Goal: Task Accomplishment & Management: Manage account settings

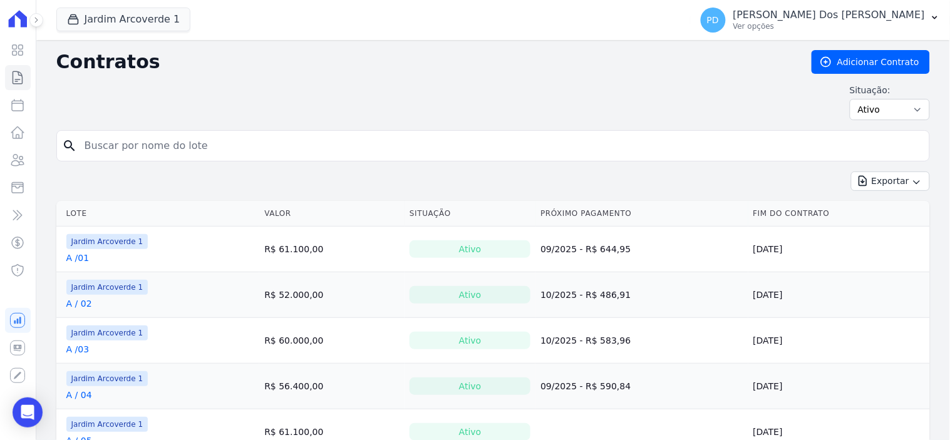
click at [239, 144] on input "search" at bounding box center [500, 145] width 847 height 25
type input "i / 14"
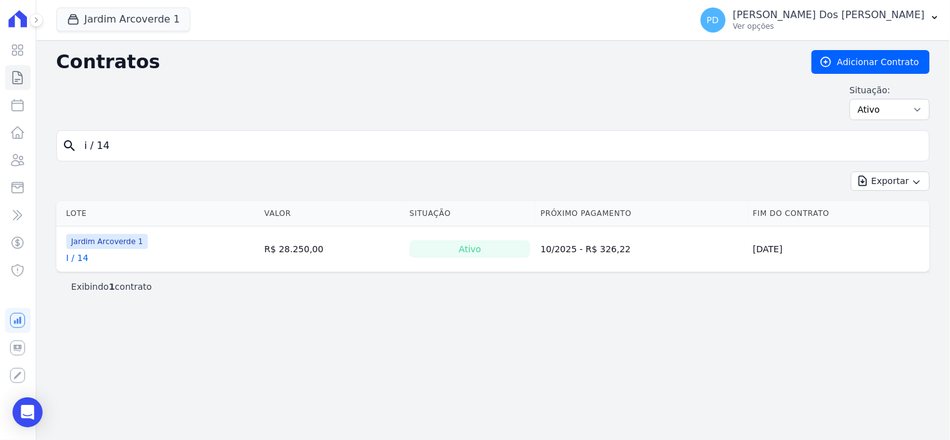
click at [78, 263] on link "I / 14" at bounding box center [77, 258] width 23 height 13
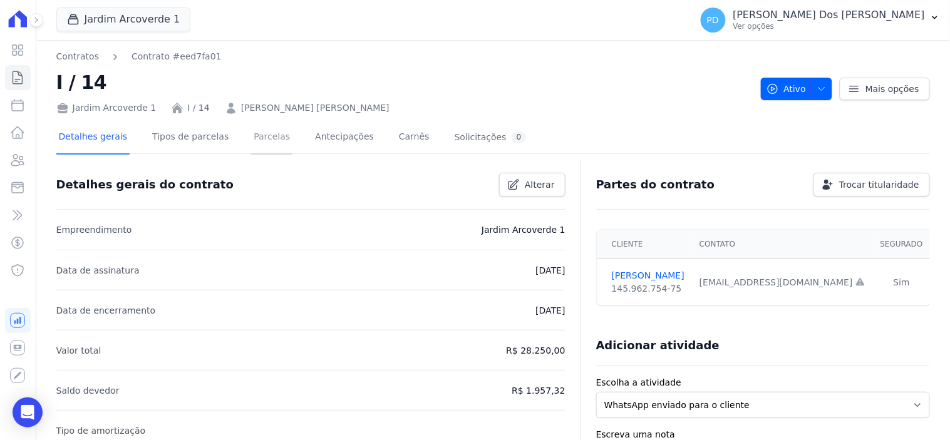
click at [253, 131] on link "Parcelas" at bounding box center [271, 137] width 41 height 33
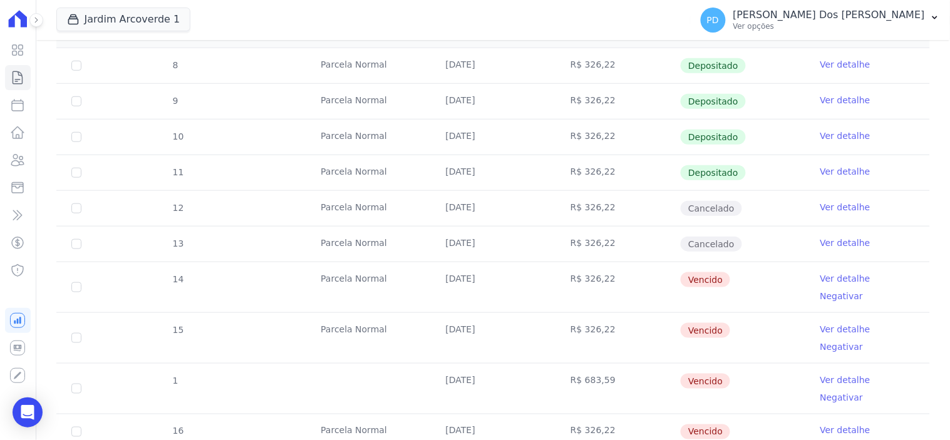
scroll to position [278, 0]
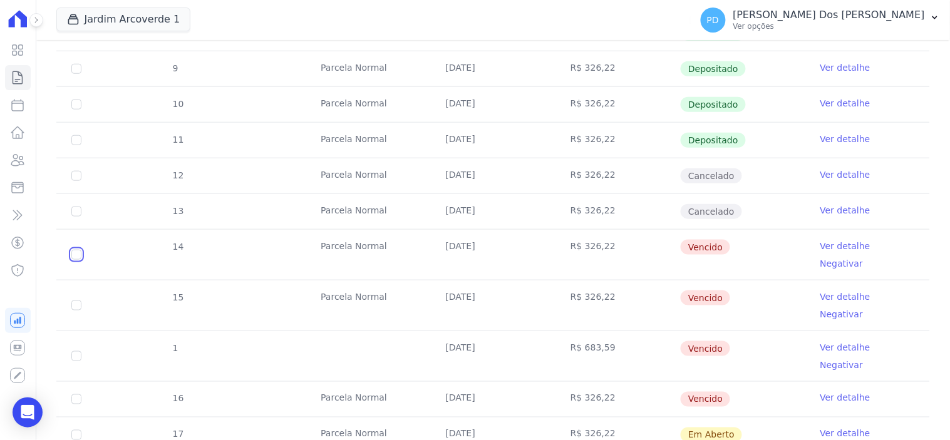
click at [76, 250] on input "checkbox" at bounding box center [76, 255] width 10 height 10
checkbox input "true"
click at [73, 301] on input "checkbox" at bounding box center [76, 306] width 10 height 10
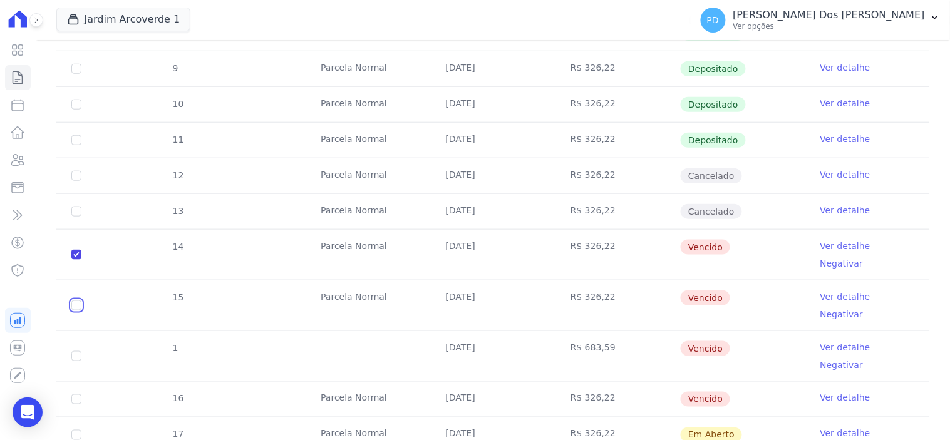
checkbox input "true"
click at [76, 351] on input "checkbox" at bounding box center [76, 356] width 10 height 10
checkbox input "true"
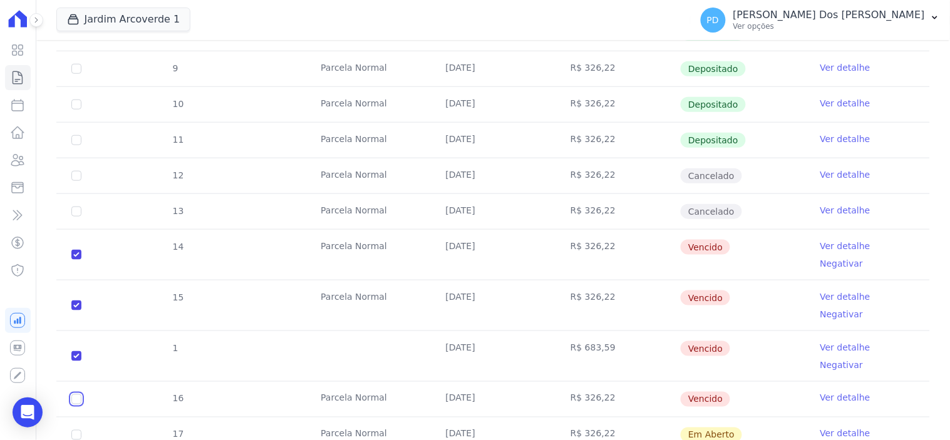
click at [76, 394] on input "checkbox" at bounding box center [76, 399] width 10 height 10
checkbox input "true"
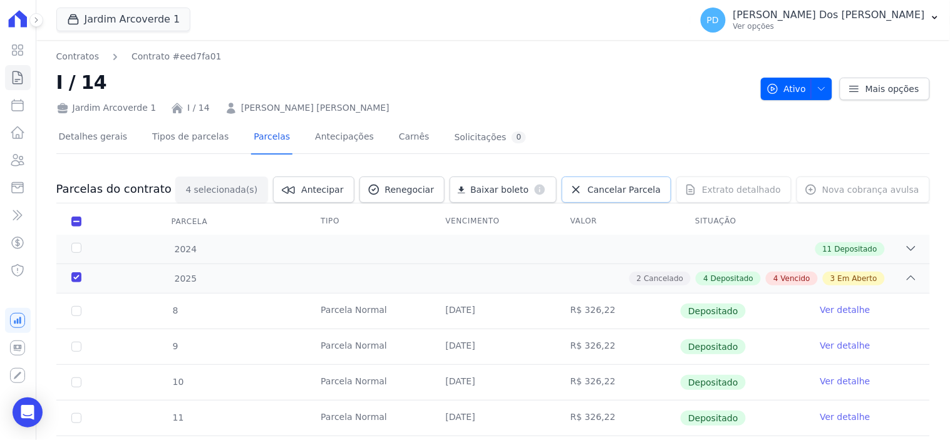
click at [627, 188] on span "Cancelar Parcela" at bounding box center [623, 189] width 73 height 13
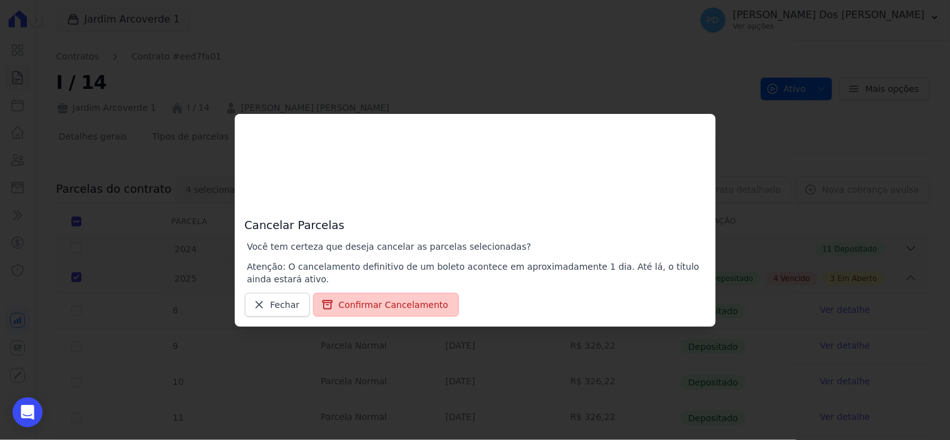
click at [399, 302] on button "Confirmar Cancelamento" at bounding box center [386, 305] width 146 height 24
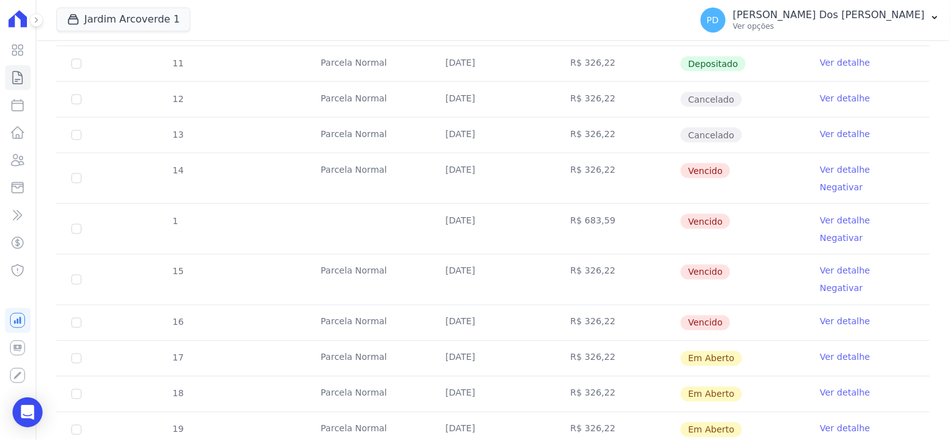
scroll to position [354, 0]
click at [21, 79] on icon at bounding box center [17, 77] width 15 height 15
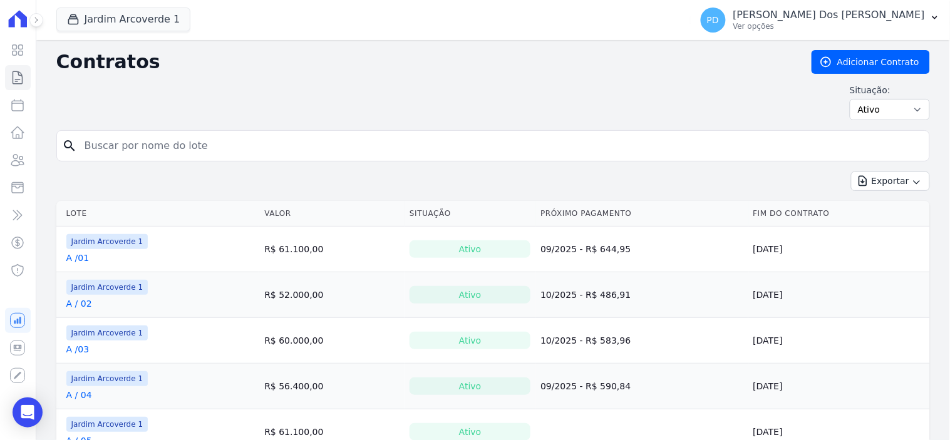
drag, startPoint x: 126, startPoint y: 152, endPoint x: 135, endPoint y: 141, distance: 13.4
click at [126, 152] on input "search" at bounding box center [500, 145] width 847 height 25
type input "a / 08"
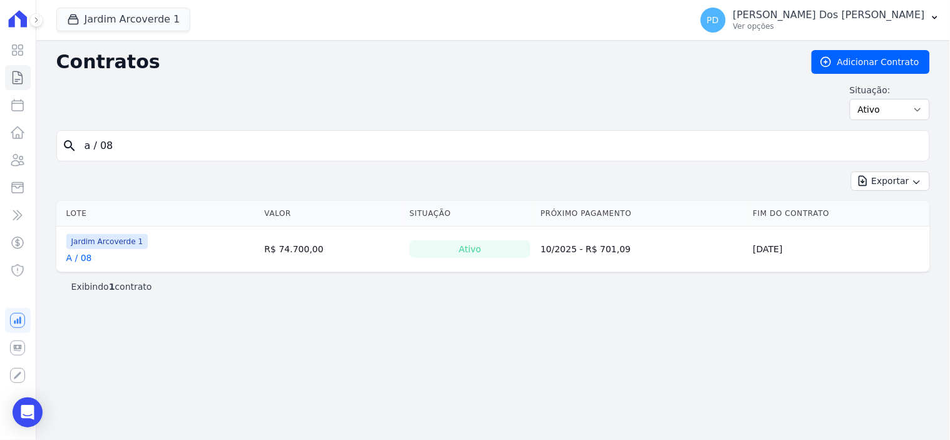
click at [83, 257] on link "A / 08" at bounding box center [79, 258] width 26 height 13
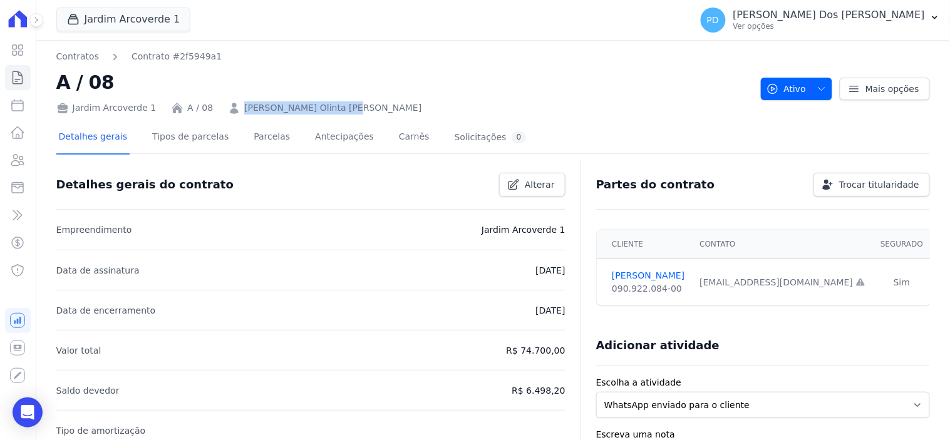
drag, startPoint x: 332, startPoint y: 113, endPoint x: 232, endPoint y: 111, distance: 100.2
click at [232, 111] on div "Jardim Arcoverde 1 A / 08 [PERSON_NAME] Olinta [PERSON_NAME]" at bounding box center [403, 105] width 694 height 18
copy link "[PERSON_NAME] Olinta [PERSON_NAME]"
